Goal: Check status: Check status

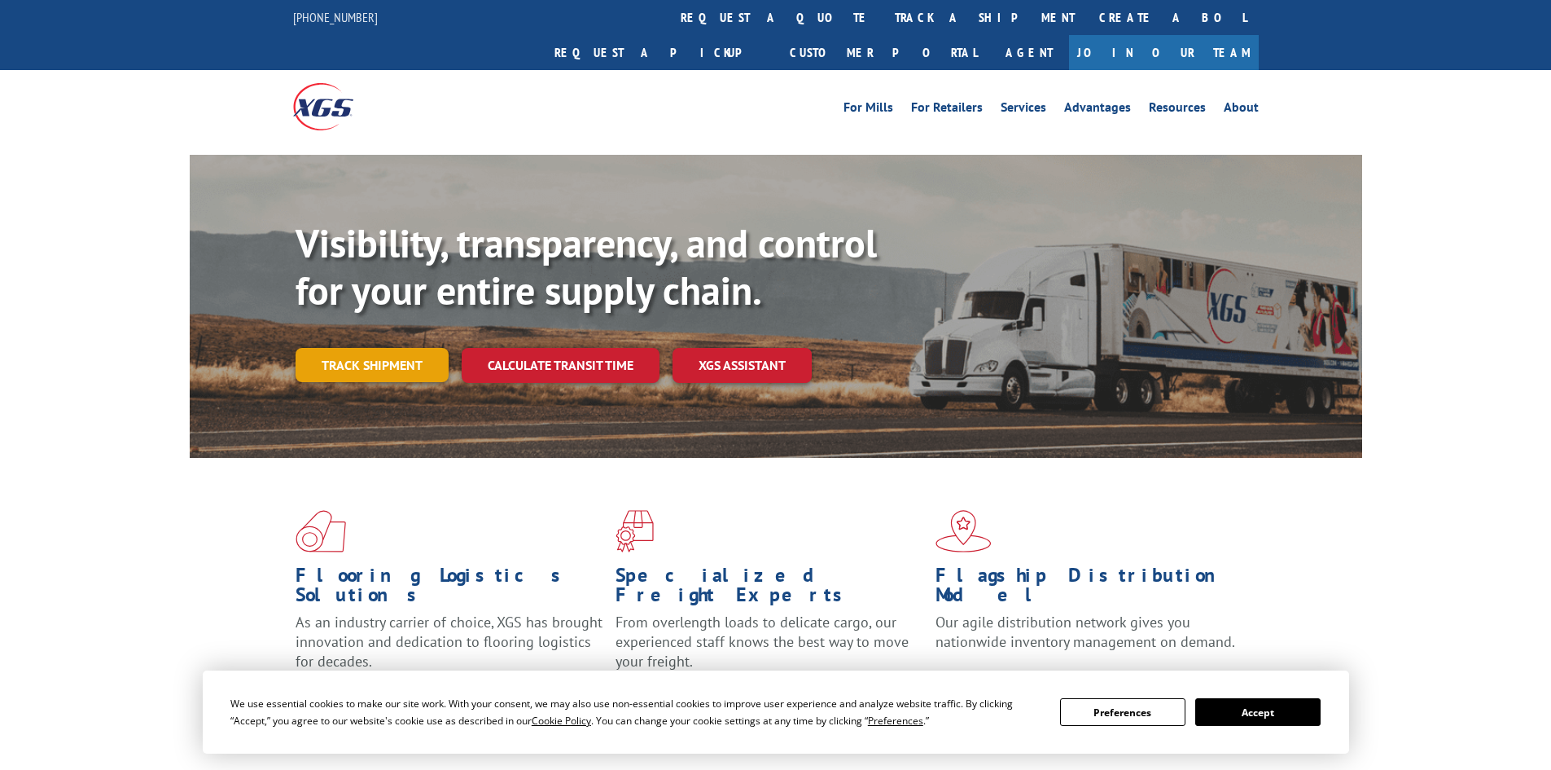
click at [387, 348] on link "Track shipment" at bounding box center [372, 365] width 153 height 34
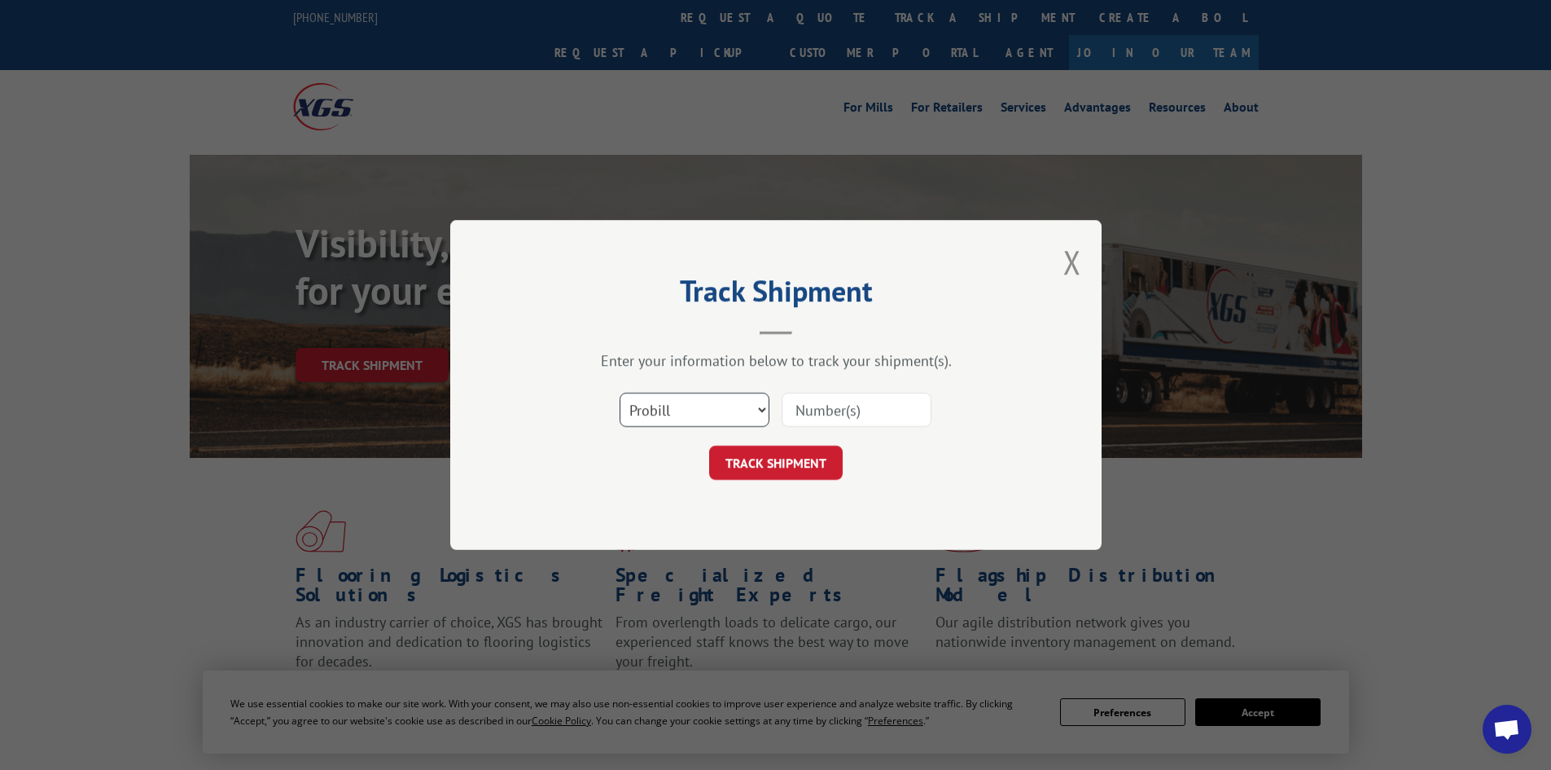
click at [701, 418] on select "Select category... Probill BOL PO" at bounding box center [695, 410] width 150 height 34
select select "bol"
click at [620, 393] on select "Select category... Probill BOL PO" at bounding box center [695, 410] width 150 height 34
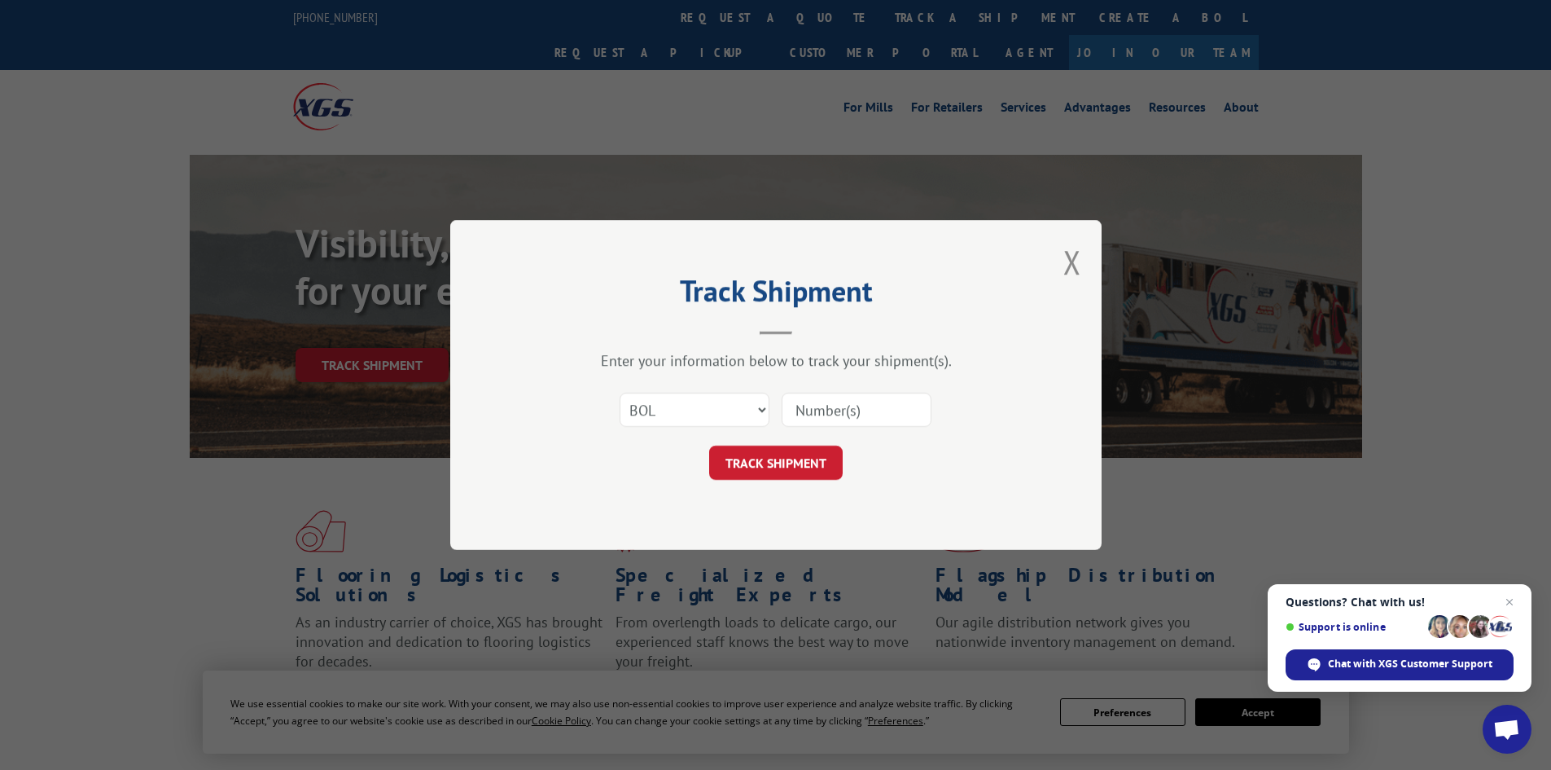
click at [841, 416] on input at bounding box center [857, 410] width 150 height 34
type input "268031"
click button "TRACK SHIPMENT" at bounding box center [776, 462] width 134 height 34
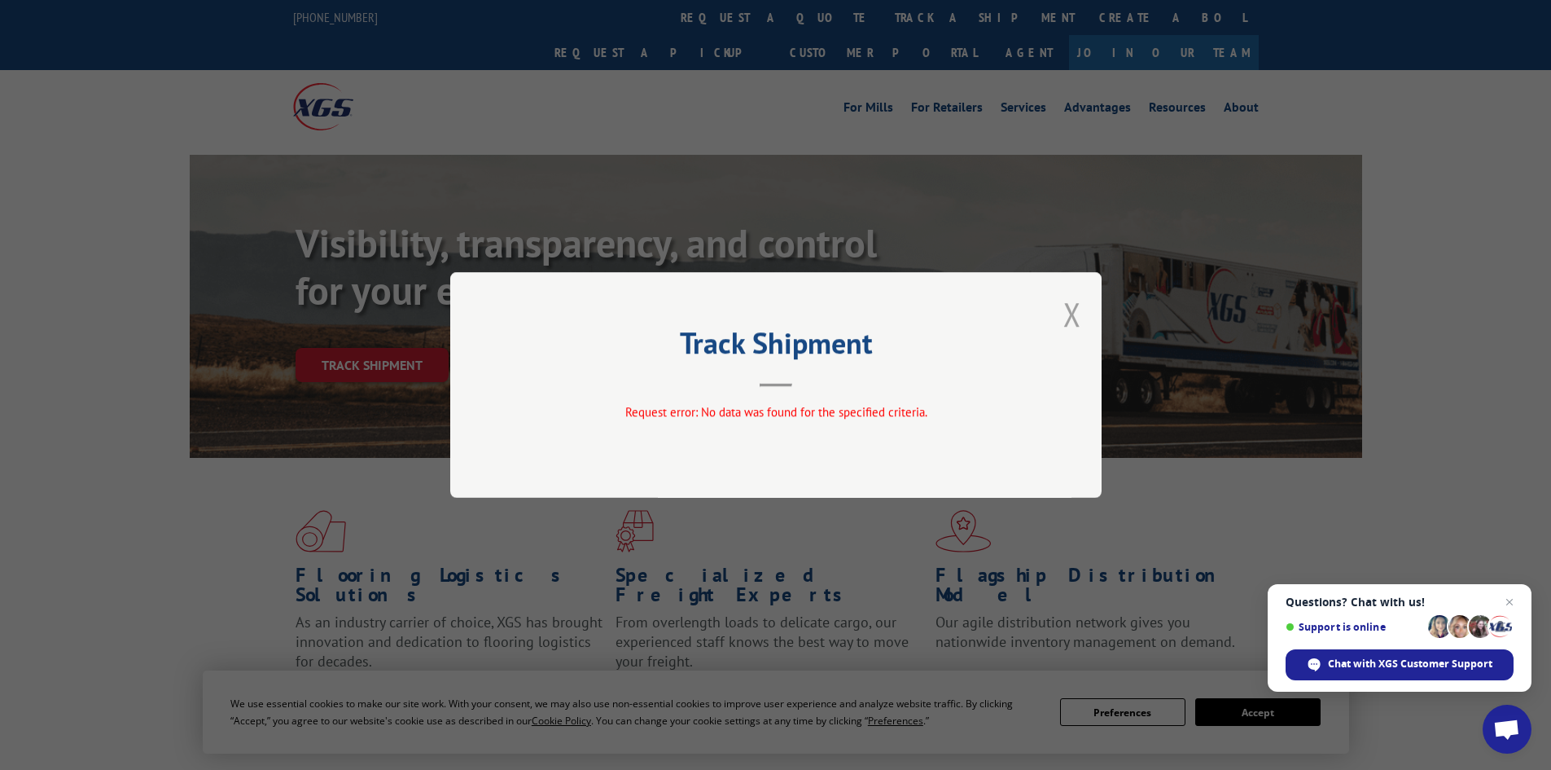
click at [1066, 317] on button "Close modal" at bounding box center [1073, 313] width 18 height 43
